Goal: Task Accomplishment & Management: Complete application form

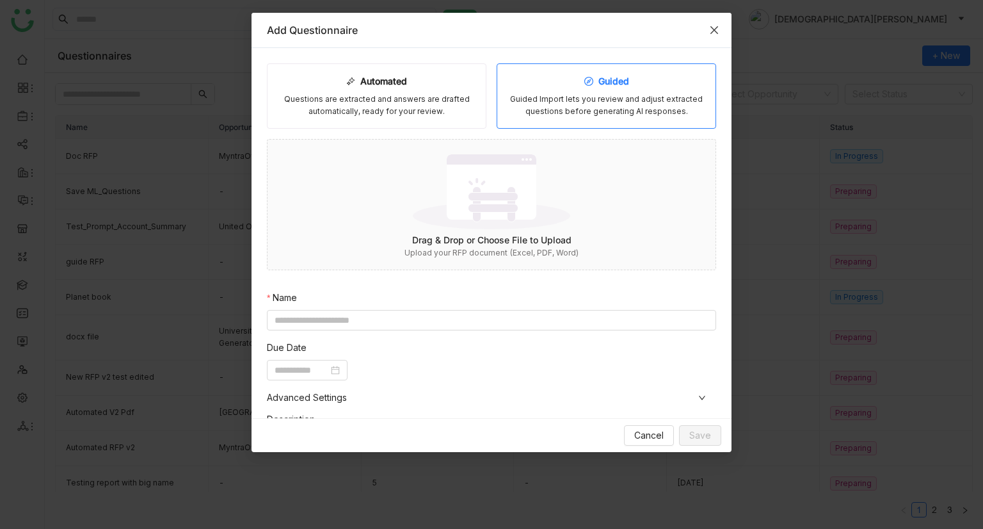
click at [715, 31] on icon "Close" at bounding box center [714, 30] width 10 height 10
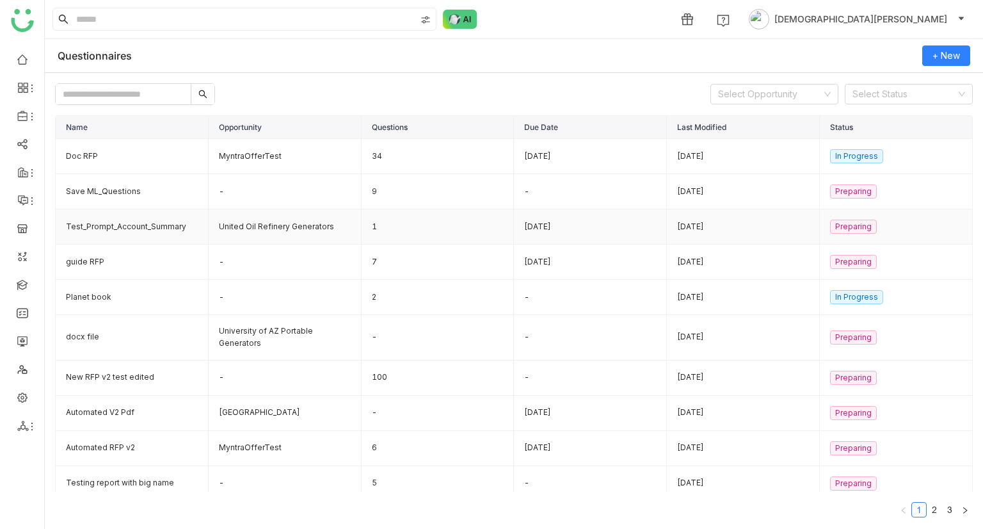
click at [376, 228] on td "1" at bounding box center [438, 226] width 153 height 35
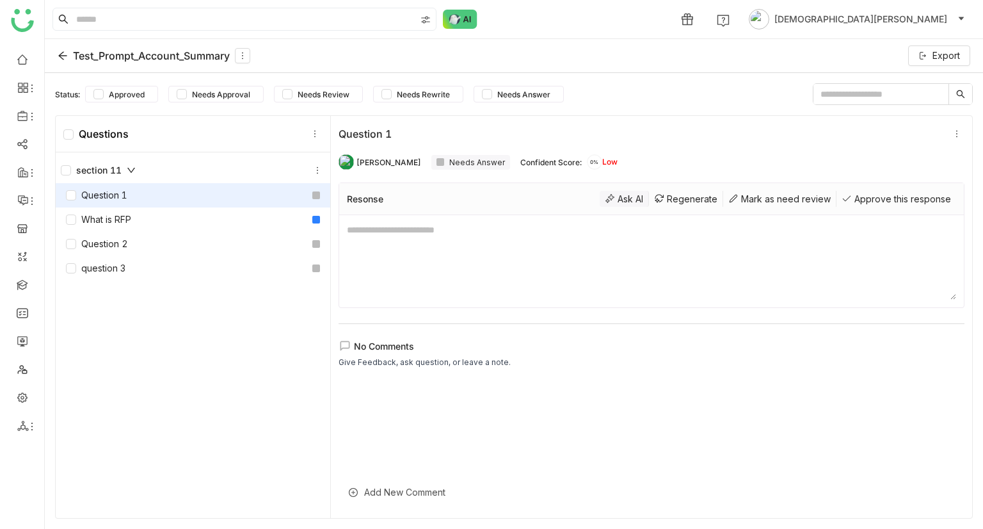
click at [604, 193] on div "Ask AI" at bounding box center [624, 199] width 49 height 16
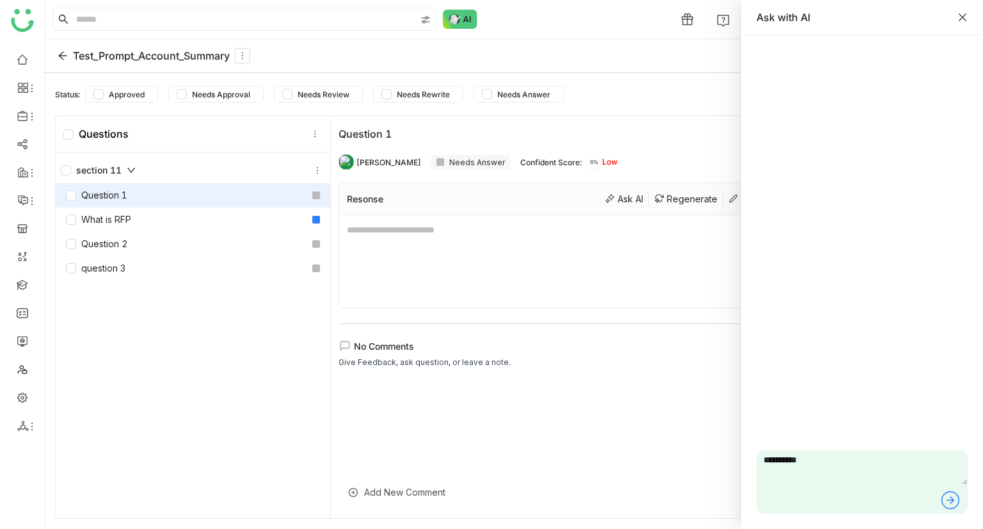
click at [965, 15] on icon "Close" at bounding box center [963, 17] width 10 height 10
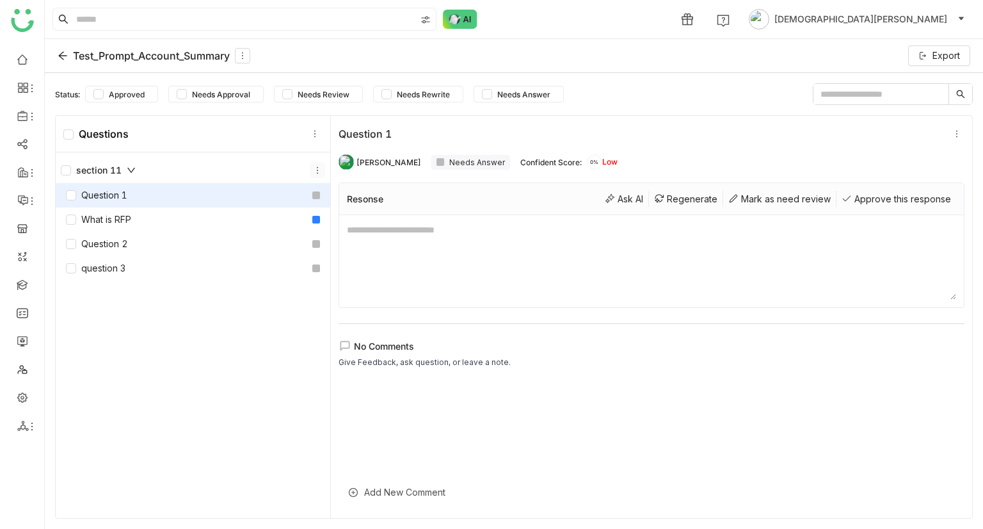
click at [312, 174] on button at bounding box center [317, 170] width 15 height 15
click at [310, 129] on icon at bounding box center [314, 133] width 9 height 9
click at [284, 308] on div "section 11 Question 1 What is RFP Question 2 question 3" at bounding box center [193, 336] width 275 height 369
click at [728, 196] on icon at bounding box center [733, 198] width 10 height 10
click at [431, 237] on textarea "To enrich screen reader interactions, please activate Accessibility in Grammarl…" at bounding box center [651, 261] width 609 height 77
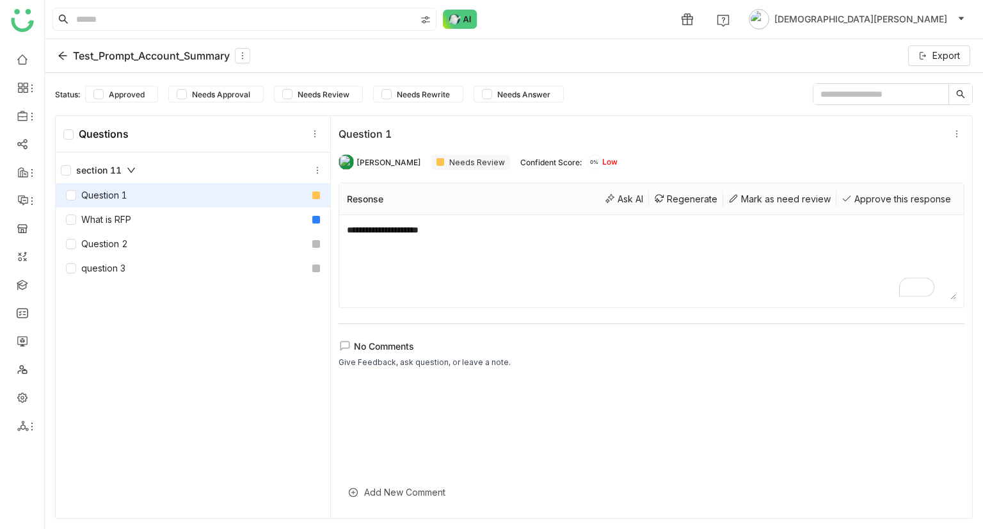
type textarea "**********"
click at [658, 136] on div "Question 1" at bounding box center [642, 133] width 606 height 13
click at [871, 193] on div "Approve this response" at bounding box center [897, 199] width 120 height 16
click at [62, 52] on icon at bounding box center [62, 56] width 8 height 8
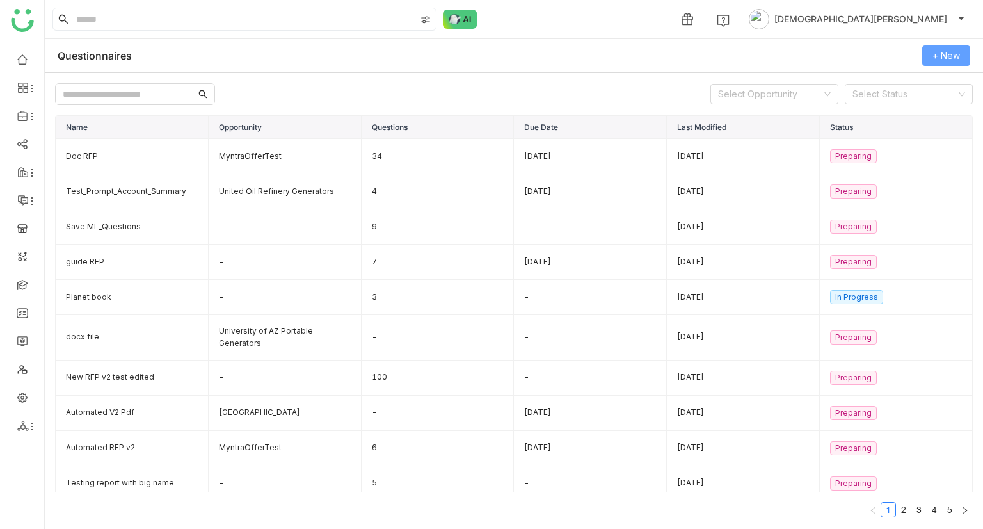
click at [942, 65] on button "+ New" at bounding box center [946, 55] width 48 height 20
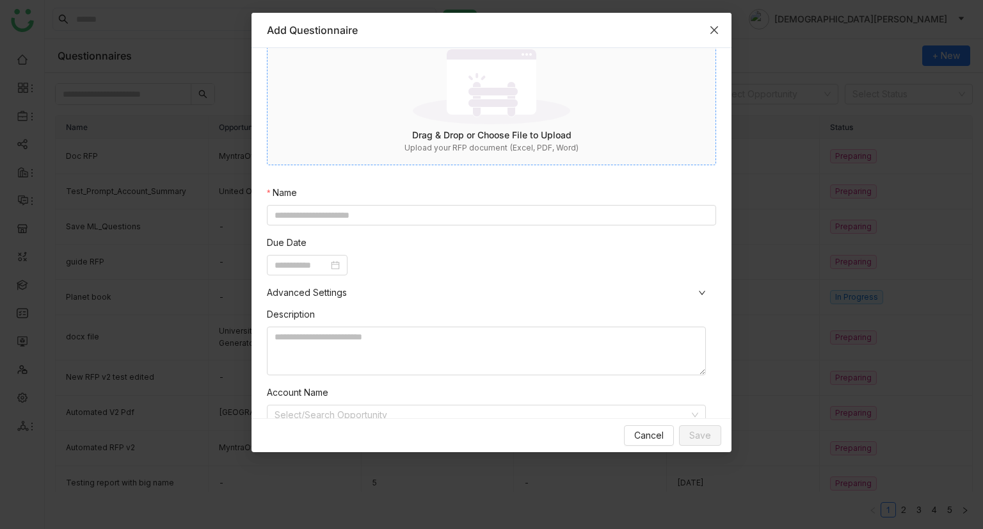
scroll to position [195, 0]
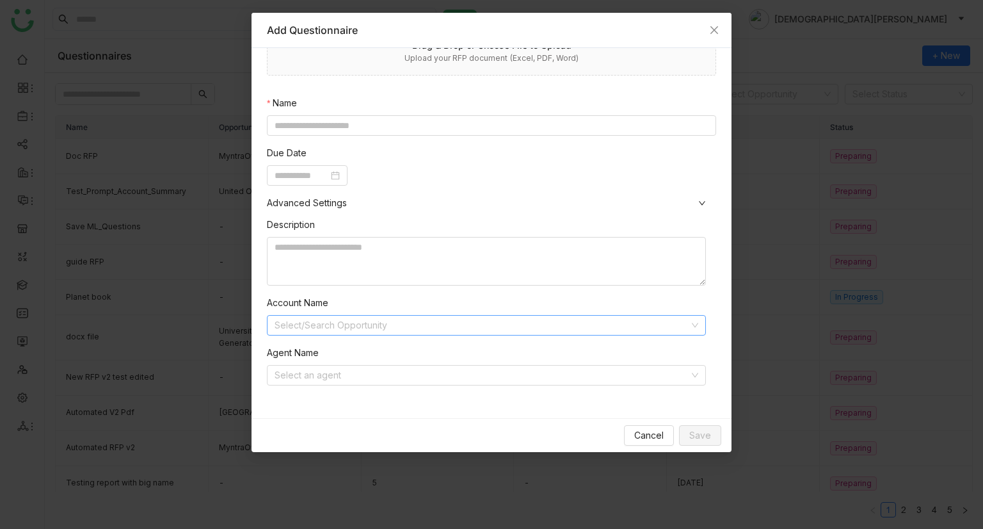
click at [420, 327] on input at bounding box center [482, 325] width 415 height 19
click at [300, 134] on div "Automated Questions are extracted and answers are drafted automatically, ready …" at bounding box center [491, 136] width 449 height 535
click at [315, 129] on input at bounding box center [491, 125] width 449 height 20
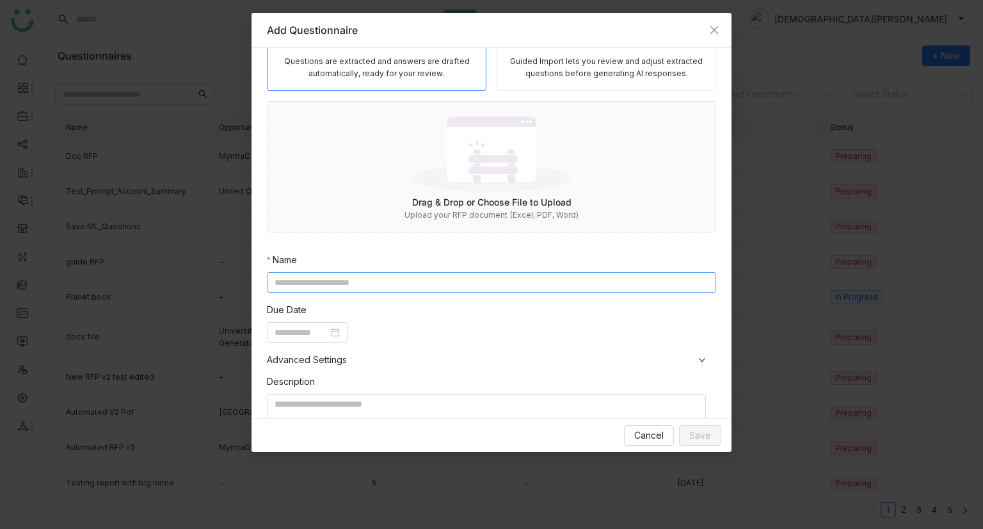
scroll to position [0, 0]
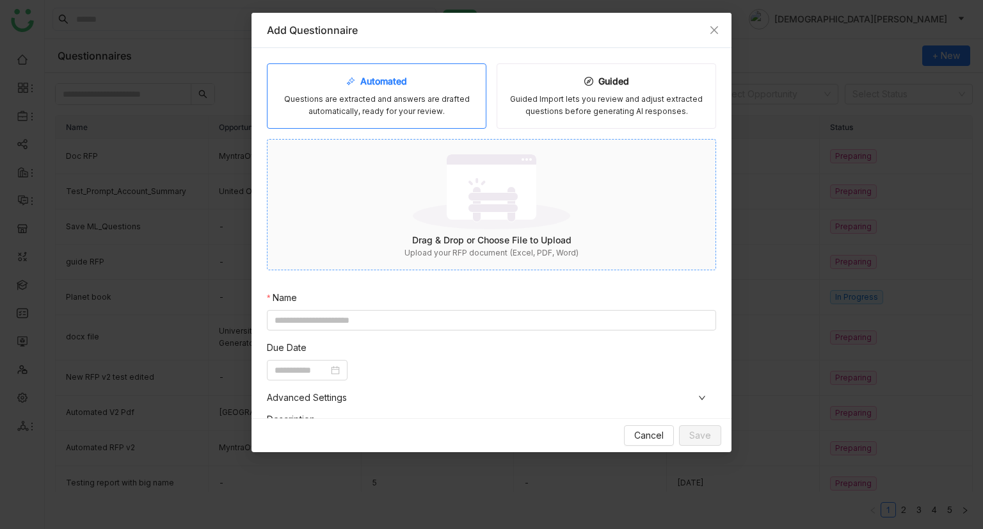
click at [495, 229] on img at bounding box center [491, 191] width 157 height 83
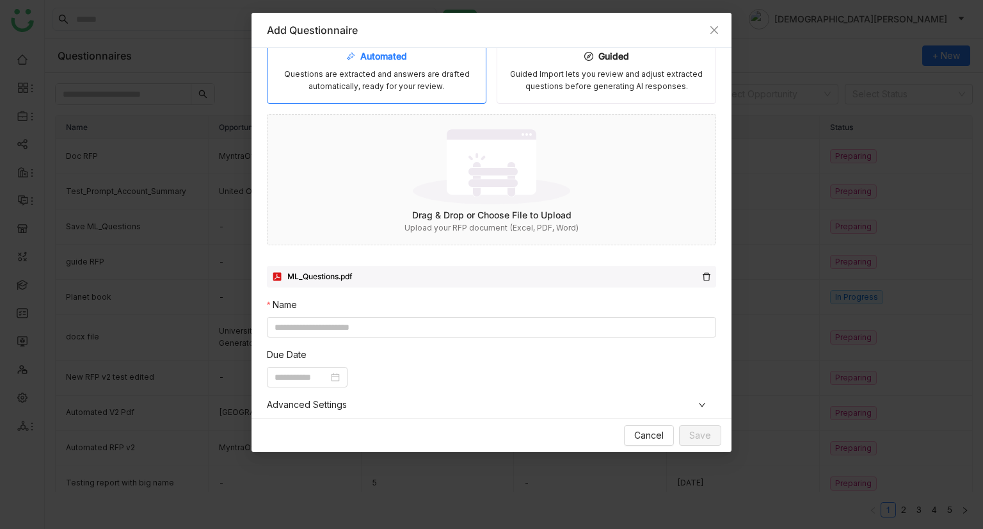
scroll to position [24, 0]
click at [702, 276] on icon at bounding box center [706, 277] width 9 height 9
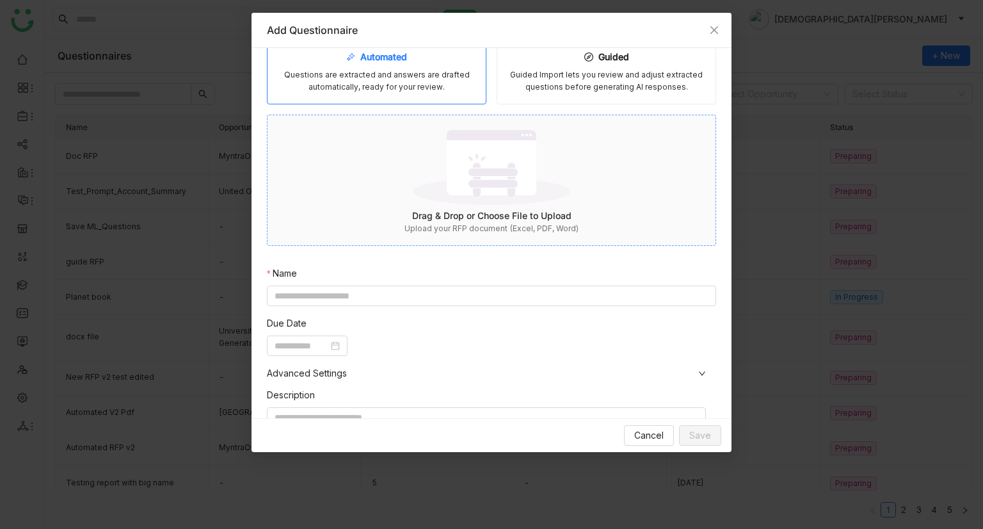
click at [437, 175] on img at bounding box center [491, 166] width 157 height 83
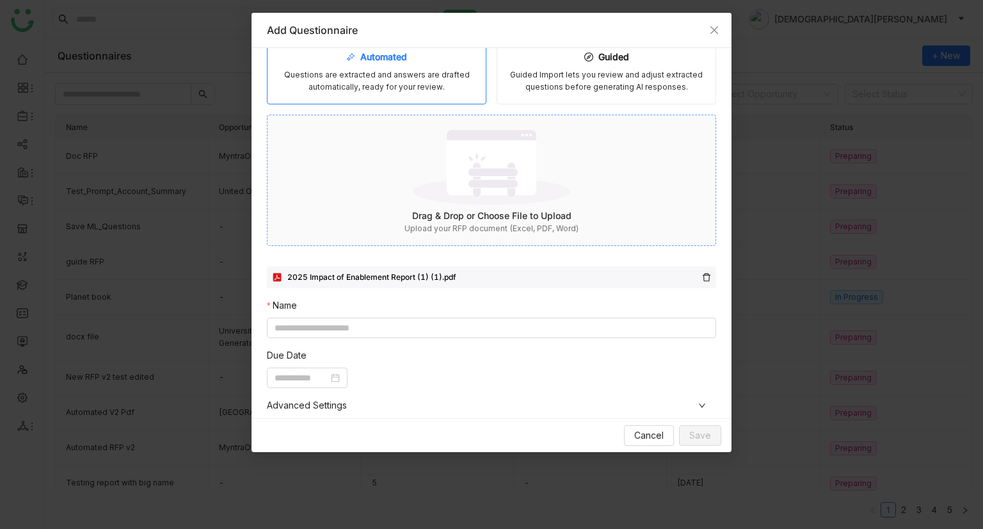
click at [473, 188] on img at bounding box center [491, 166] width 157 height 83
click at [462, 193] on img at bounding box center [491, 166] width 157 height 83
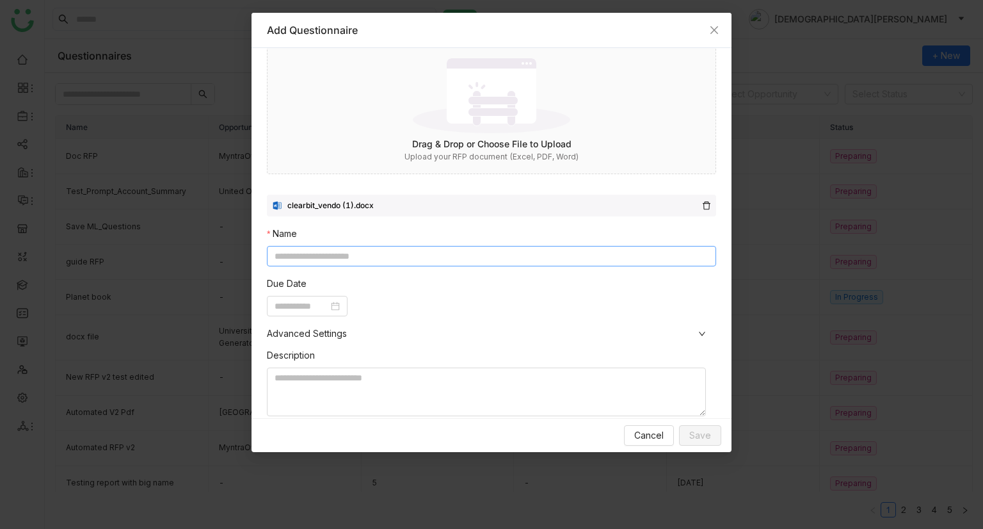
scroll to position [227, 0]
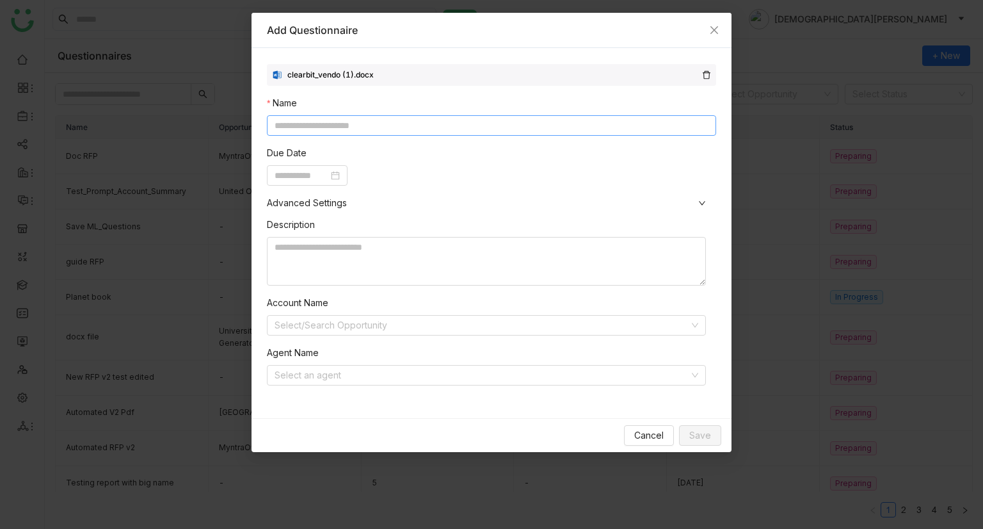
click at [351, 131] on input at bounding box center [491, 125] width 449 height 20
type input "**********"
click at [277, 172] on input at bounding box center [302, 175] width 54 height 14
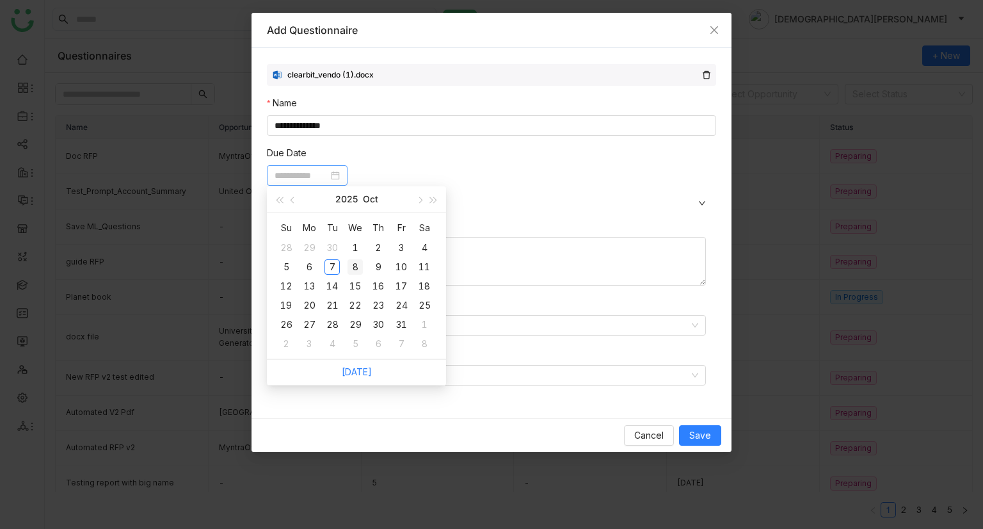
click at [351, 262] on div "8" at bounding box center [355, 266] width 15 height 15
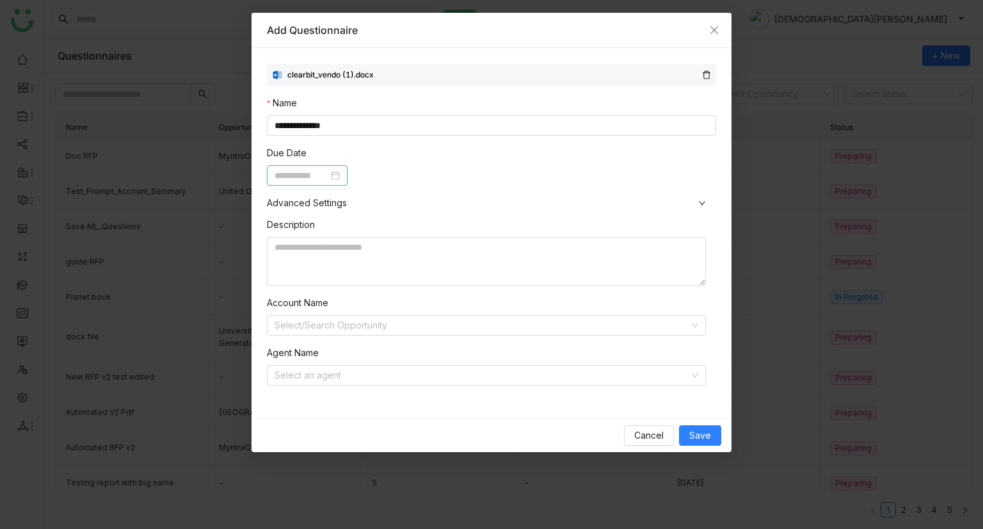
type input "**********"
click at [332, 249] on textarea "To enrich screen reader interactions, please activate Accessibility in Grammarl…" at bounding box center [486, 261] width 439 height 49
paste textarea "**********"
type textarea "**********"
click at [361, 326] on input at bounding box center [482, 325] width 415 height 19
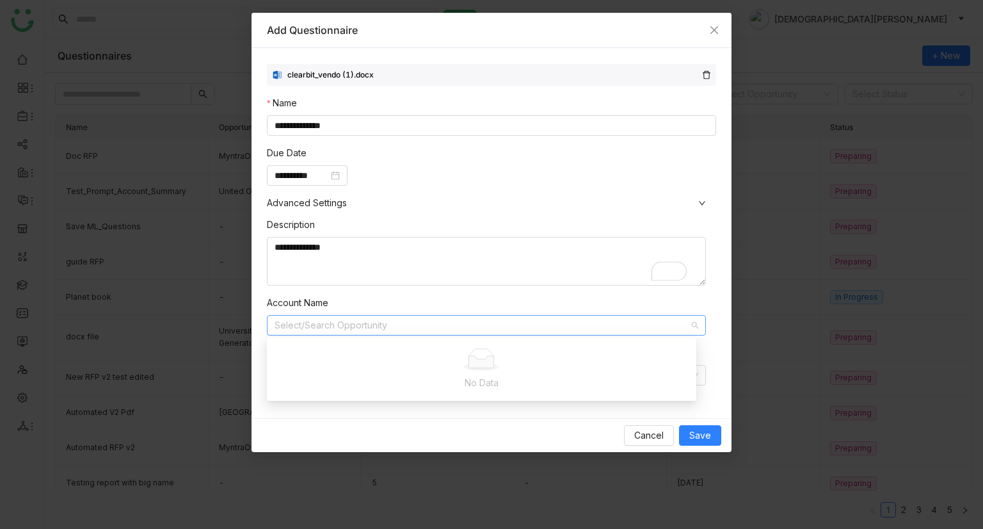
paste input "**********"
type input "*****"
type input "*"
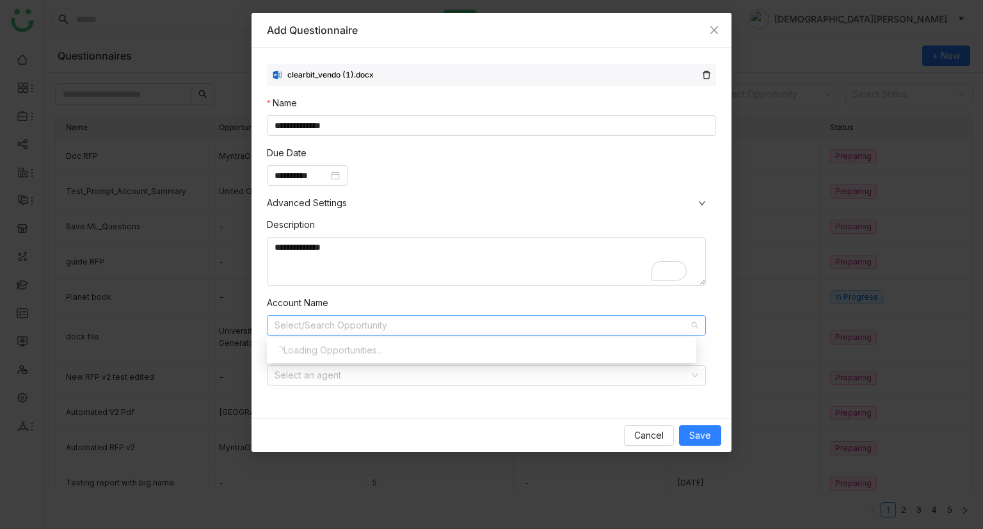
type input "*"
type input "**"
click at [350, 352] on div "Alphabet New Business" at bounding box center [482, 350] width 414 height 14
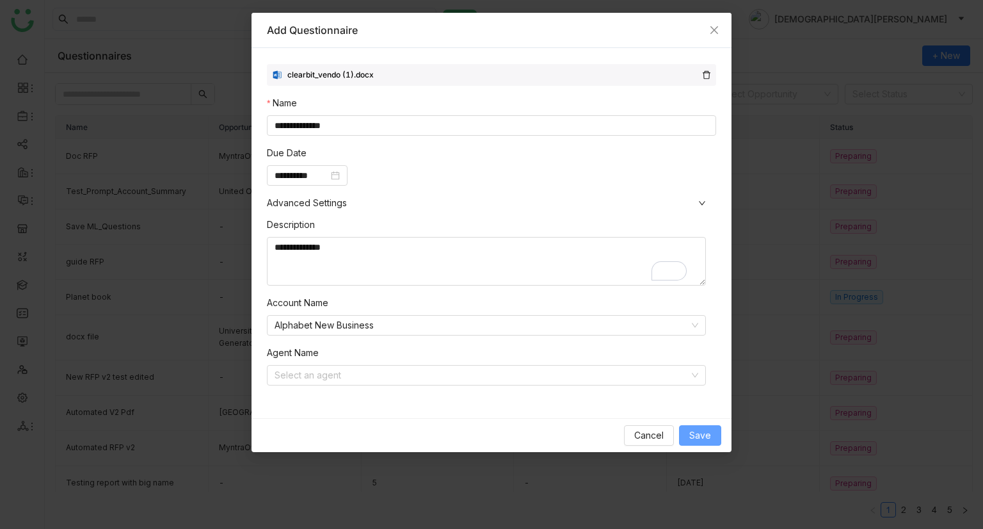
click at [705, 439] on span "Save" at bounding box center [700, 435] width 22 height 14
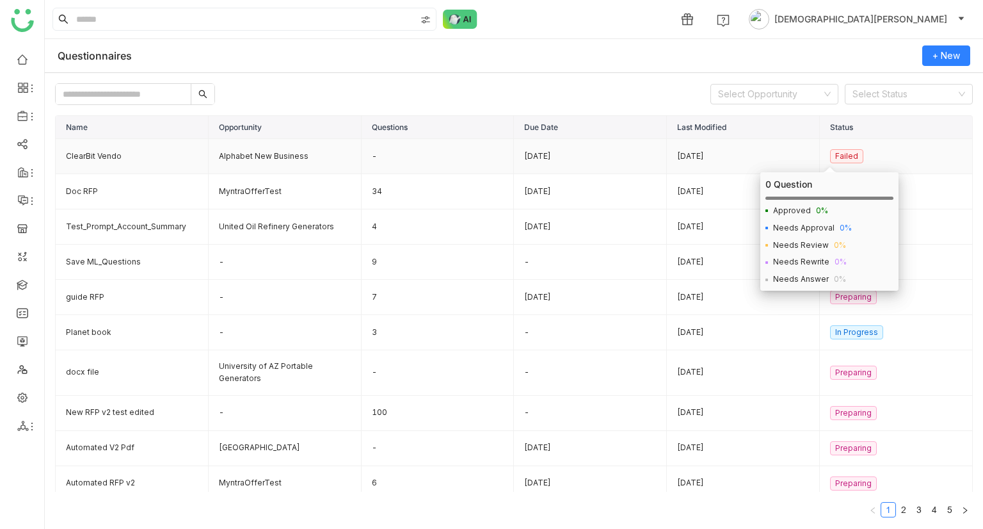
click at [832, 149] on nz-tag "Failed" at bounding box center [846, 156] width 33 height 14
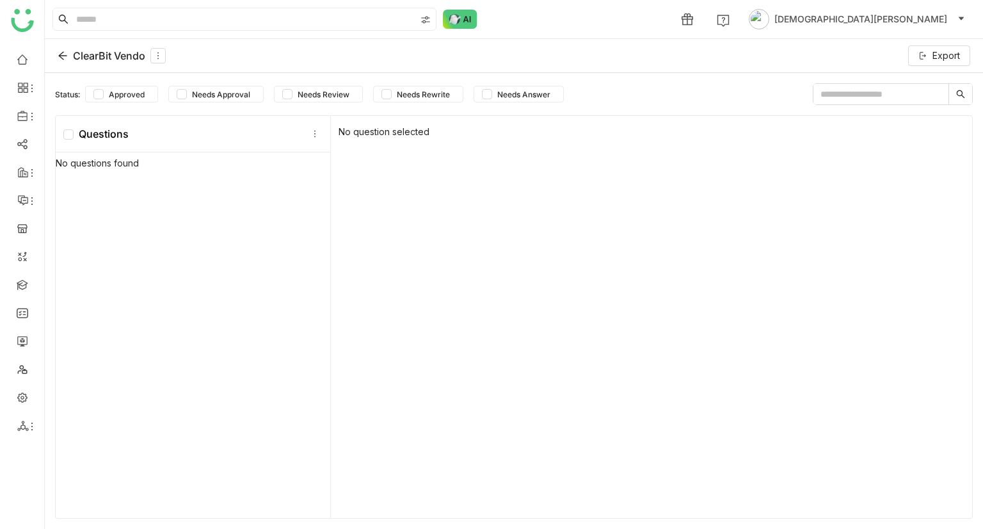
click at [61, 54] on icon at bounding box center [62, 56] width 8 height 8
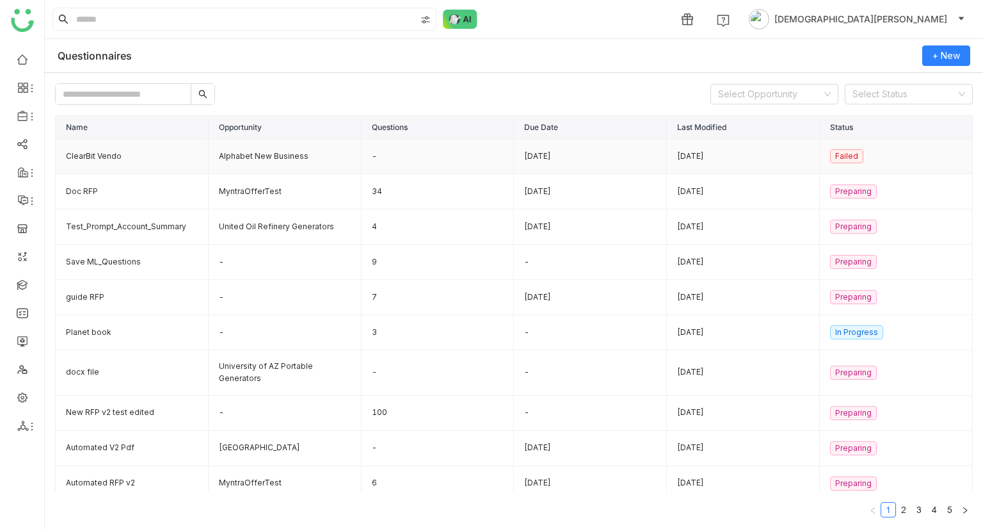
click at [410, 152] on td "-" at bounding box center [438, 156] width 153 height 35
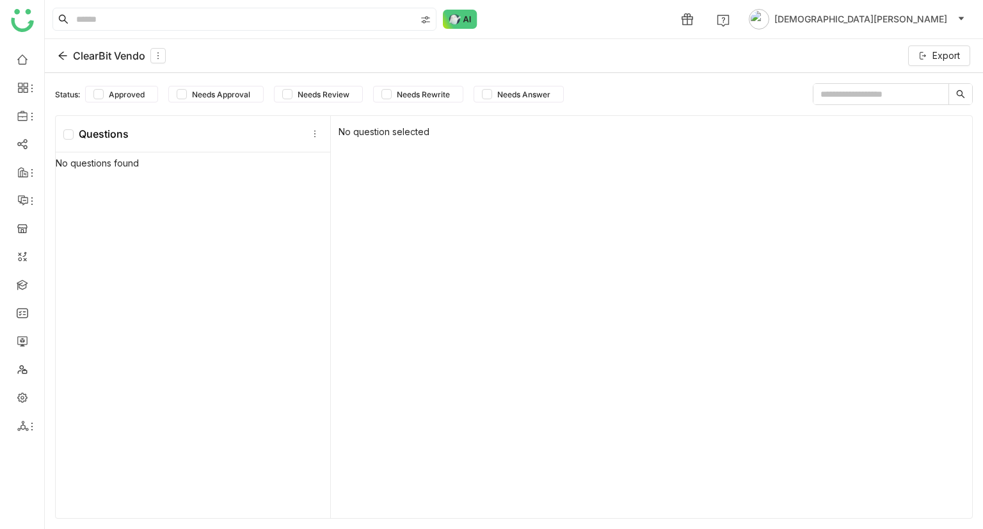
click at [61, 56] on icon at bounding box center [62, 56] width 8 height 8
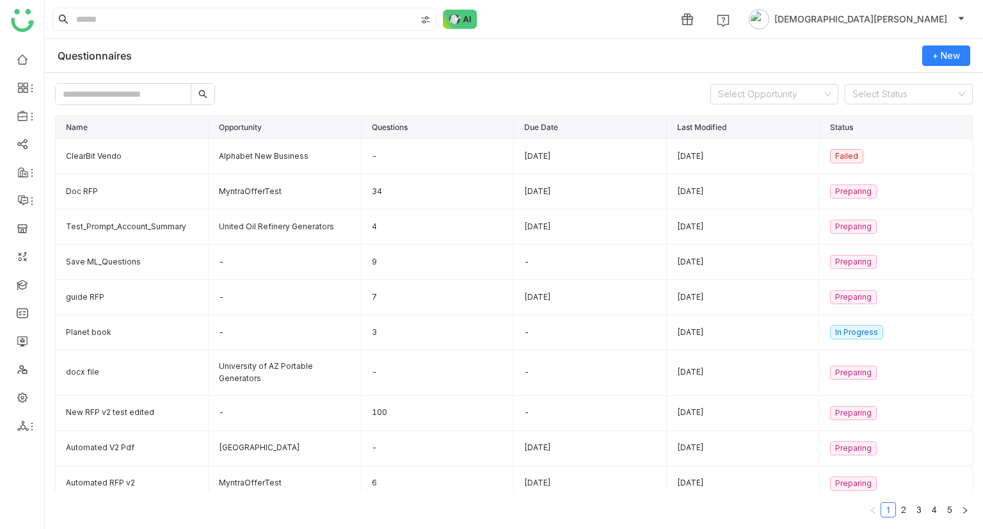
click at [120, 103] on input "text" at bounding box center [123, 94] width 135 height 20
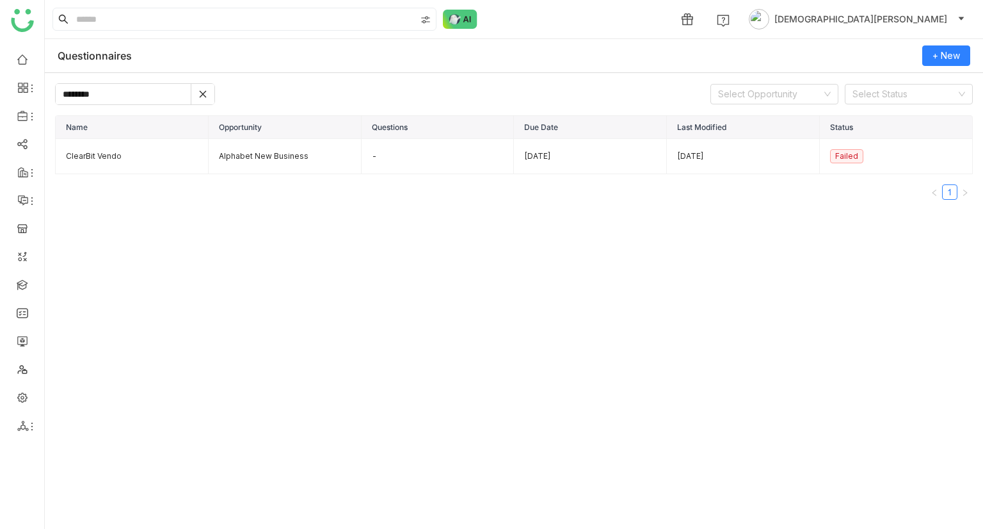
type input "********"
click at [933, 55] on span "+ New" at bounding box center [947, 56] width 28 height 14
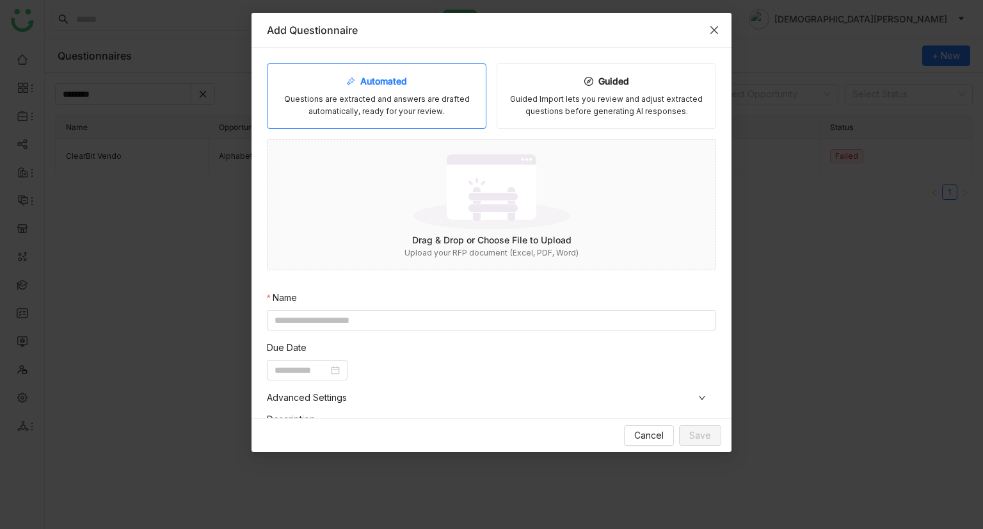
click at [707, 30] on span "Close" at bounding box center [714, 30] width 35 height 35
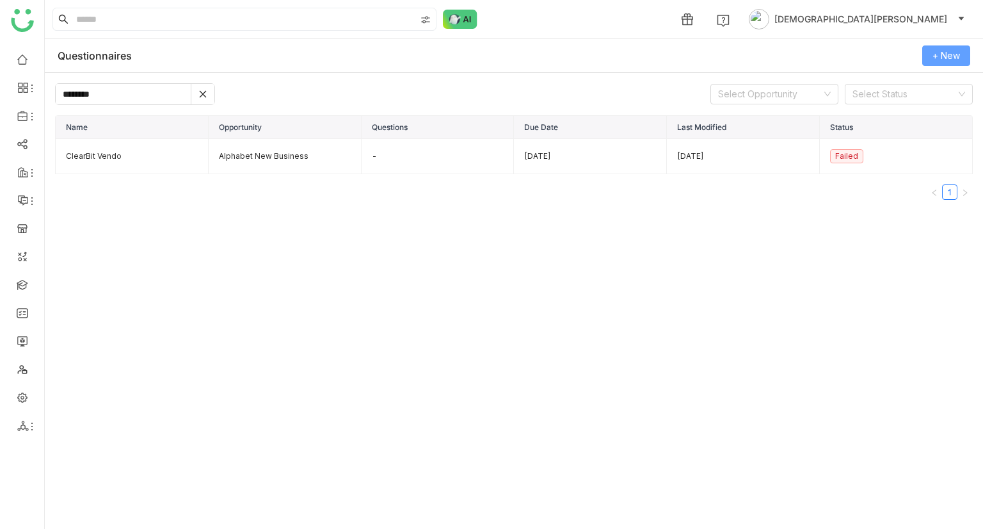
click at [934, 49] on span "+ New" at bounding box center [947, 56] width 28 height 14
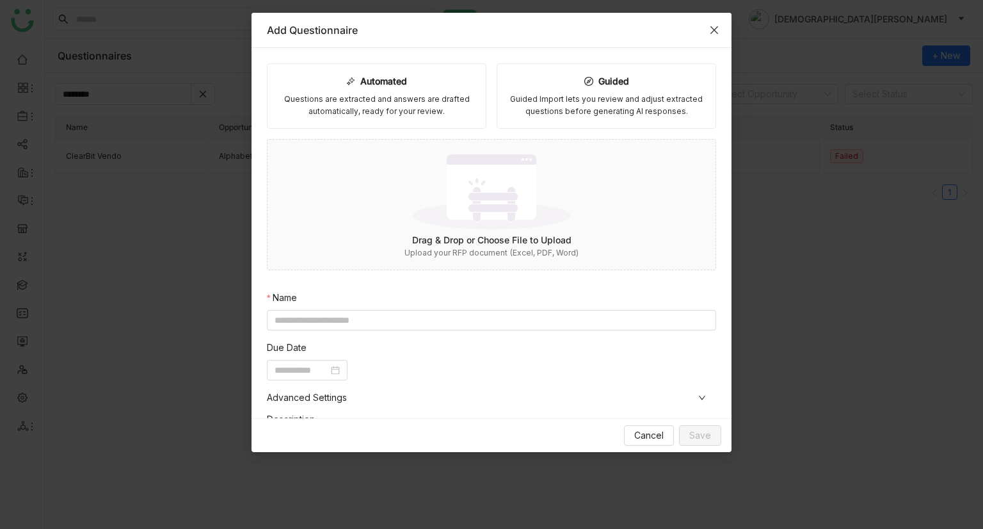
click at [720, 33] on span "Close" at bounding box center [714, 30] width 35 height 35
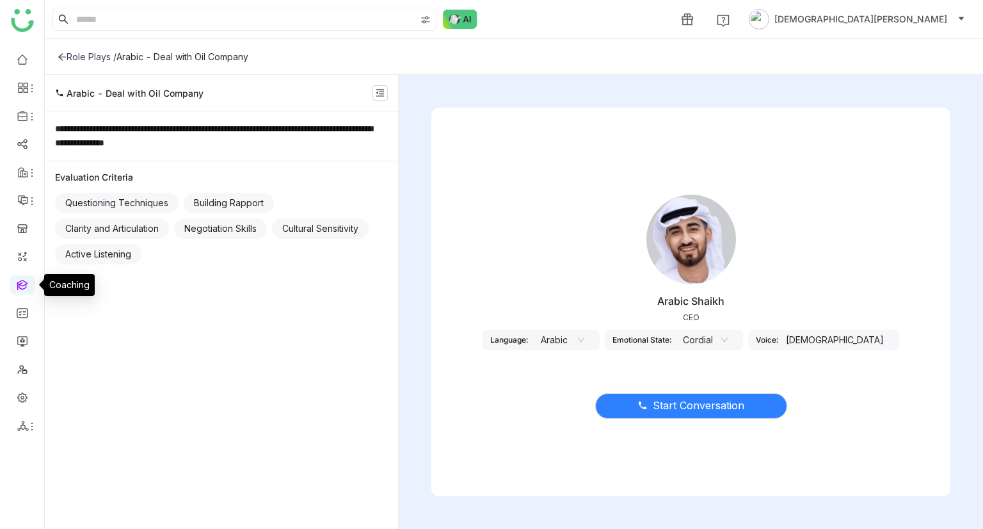
click at [24, 280] on link at bounding box center [23, 283] width 12 height 11
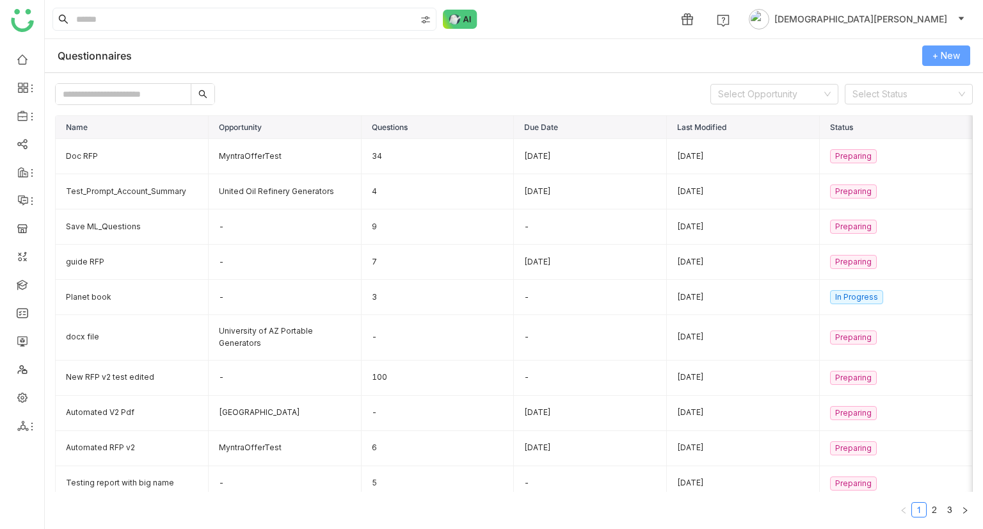
click at [947, 54] on span "+ New" at bounding box center [947, 56] width 28 height 14
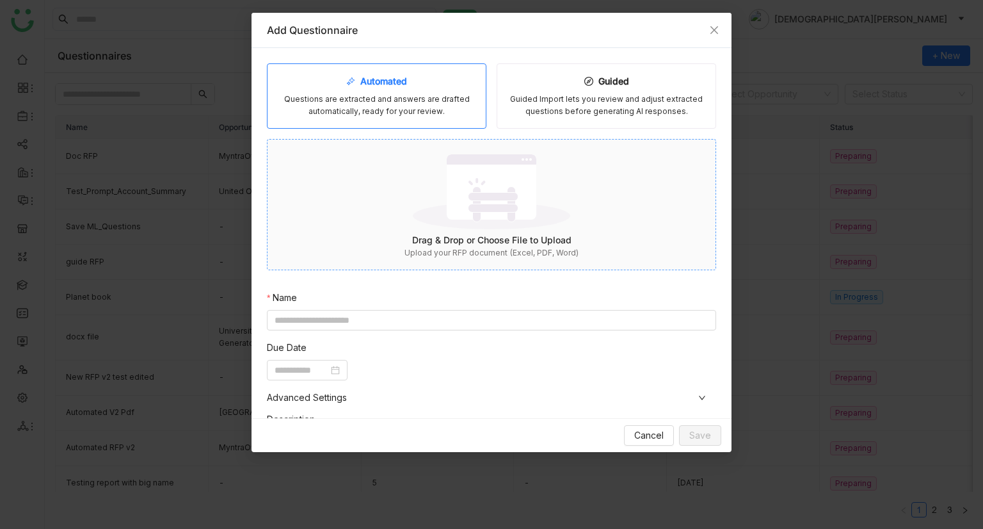
click at [474, 191] on img at bounding box center [491, 191] width 157 height 83
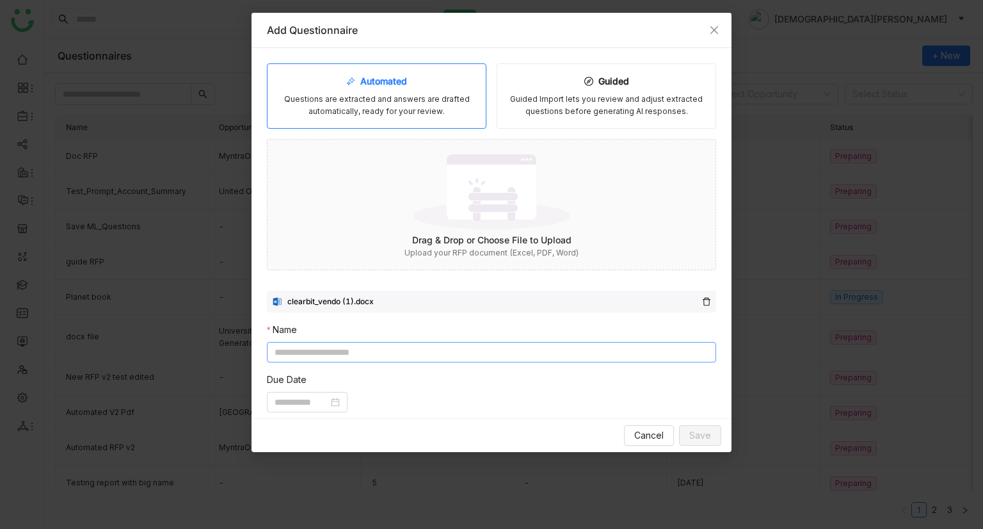
click at [335, 357] on input at bounding box center [491, 352] width 449 height 20
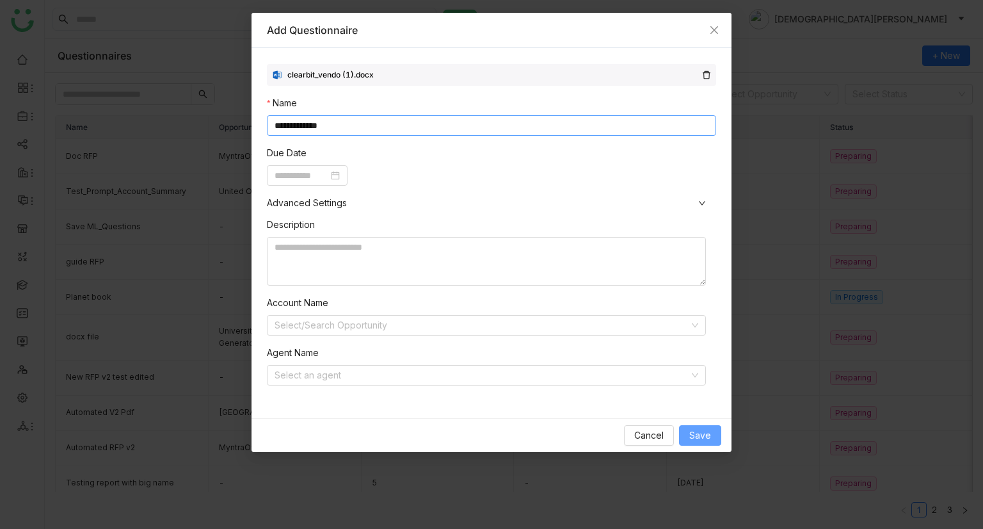
type input "**********"
click at [696, 437] on span "Save" at bounding box center [700, 435] width 22 height 14
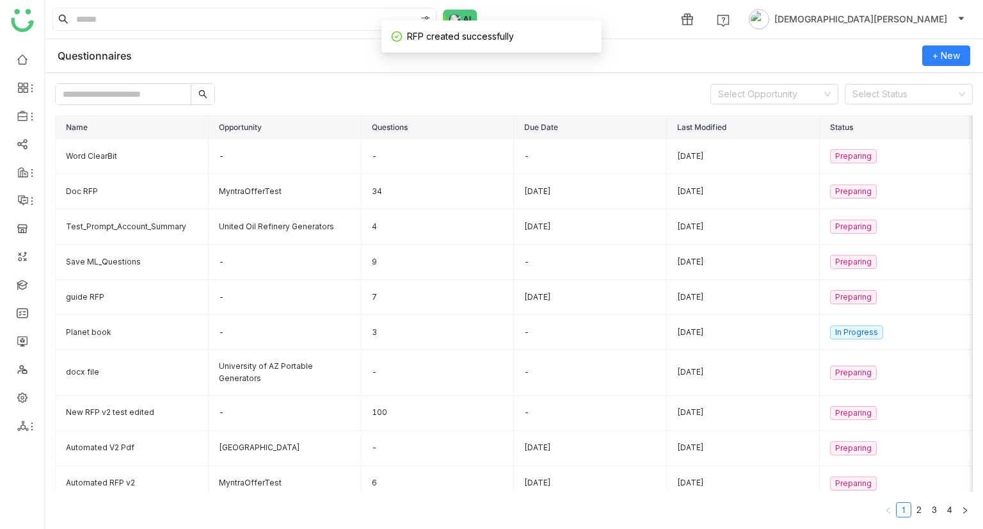
click at [129, 93] on input "text" at bounding box center [123, 94] width 135 height 20
paste input "**********"
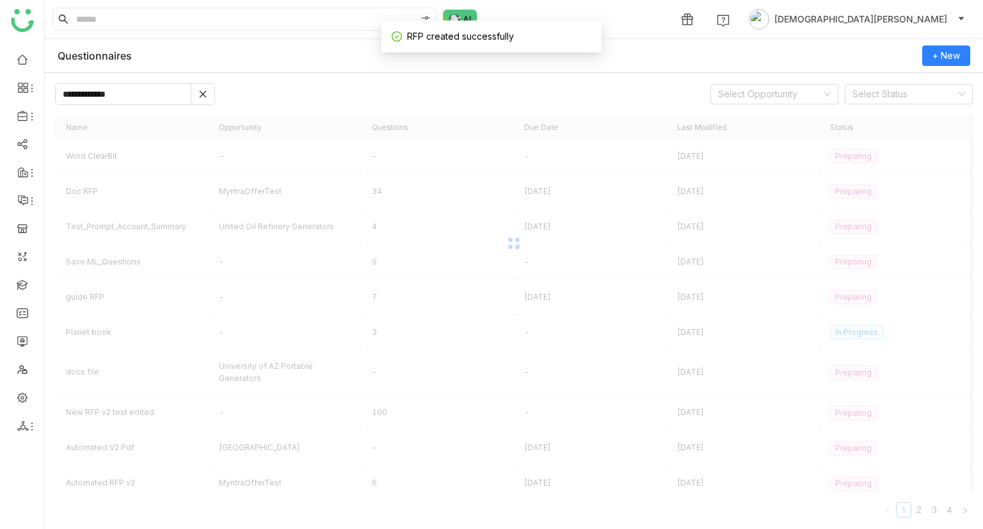
type input "**********"
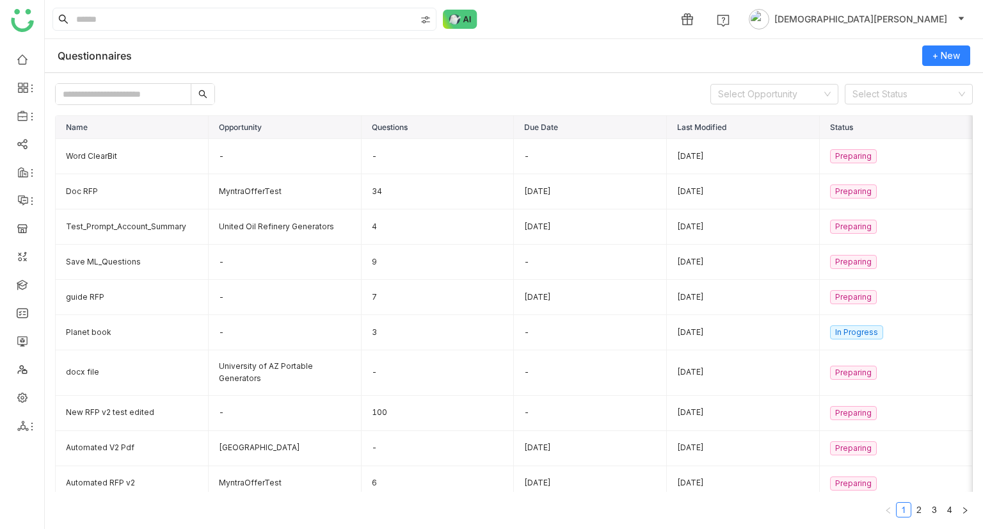
click at [126, 92] on input "text" at bounding box center [123, 94] width 135 height 20
click at [138, 150] on td "Word ClearBit" at bounding box center [132, 156] width 153 height 35
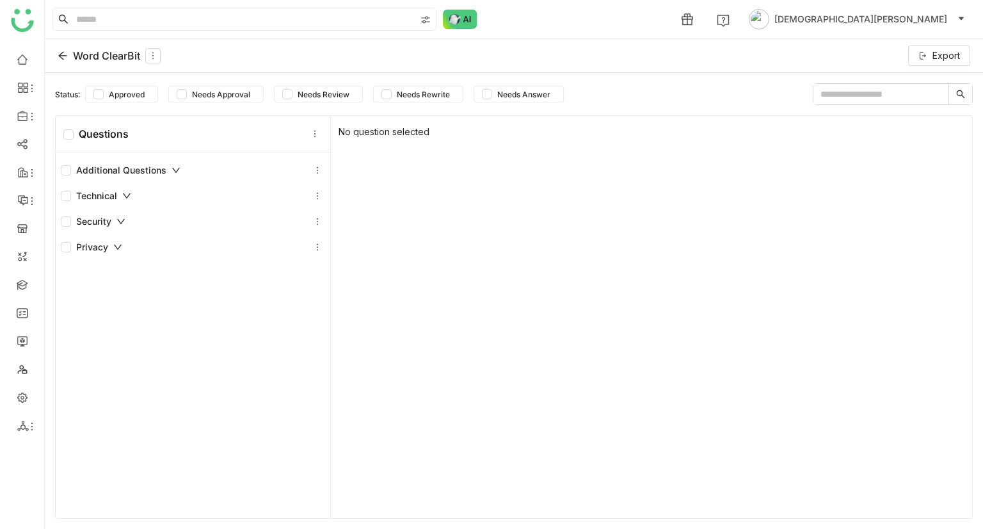
click at [60, 51] on icon at bounding box center [63, 56] width 10 height 10
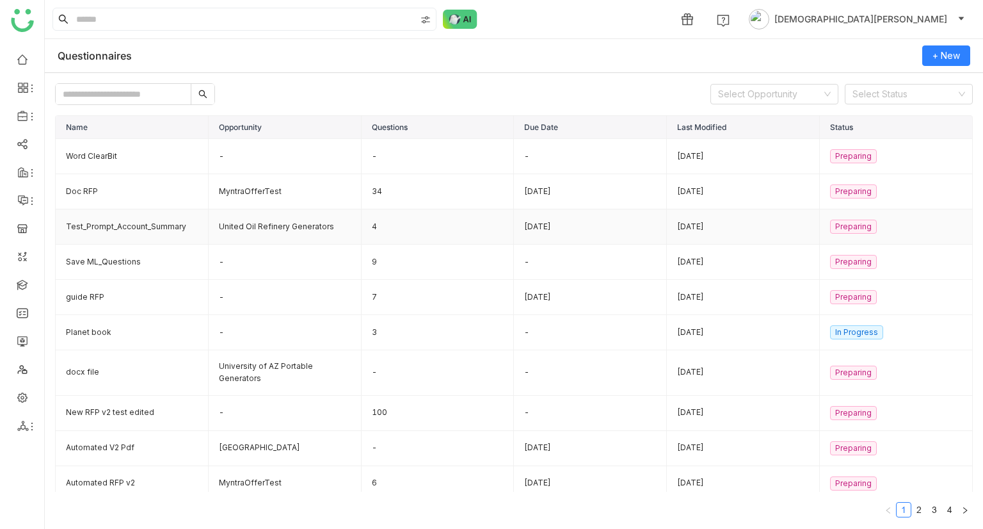
click at [338, 232] on td "United Oil Refinery Generators" at bounding box center [285, 226] width 153 height 35
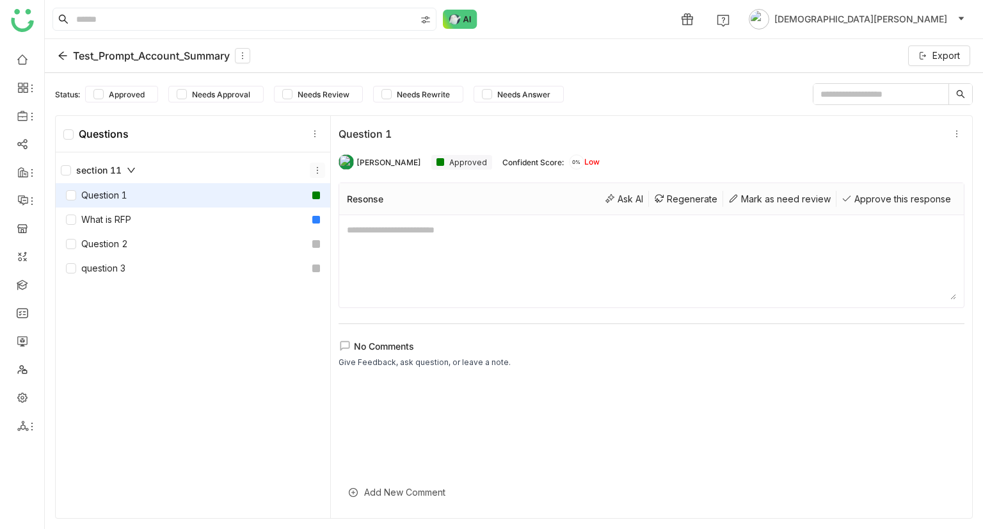
click at [316, 172] on icon at bounding box center [317, 170] width 9 height 9
click at [145, 366] on div "section 11 Question 1 What is RFP Question 2 question 3" at bounding box center [193, 336] width 275 height 369
drag, startPoint x: 538, startPoint y: 162, endPoint x: 574, endPoint y: 159, distance: 36.0
click at [574, 159] on div "[PERSON_NAME] Approved Confident Score: 0% Low" at bounding box center [652, 162] width 626 height 26
click at [230, 360] on div "section 11 Question 1 What is RFP Question 2 question 3" at bounding box center [193, 336] width 275 height 369
